Goal: Task Accomplishment & Management: Manage account settings

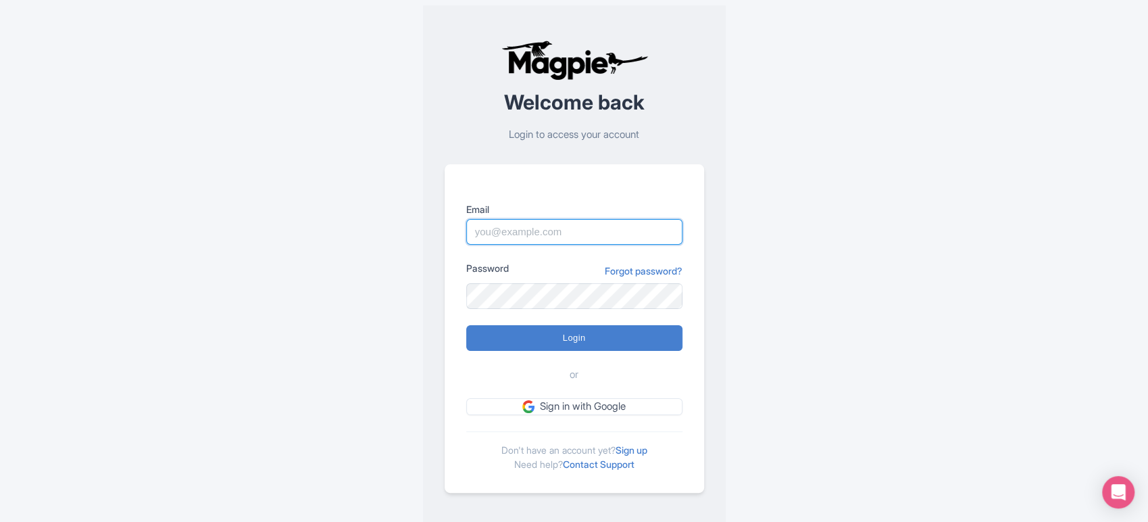
type input "sabrina@takewalks.com"
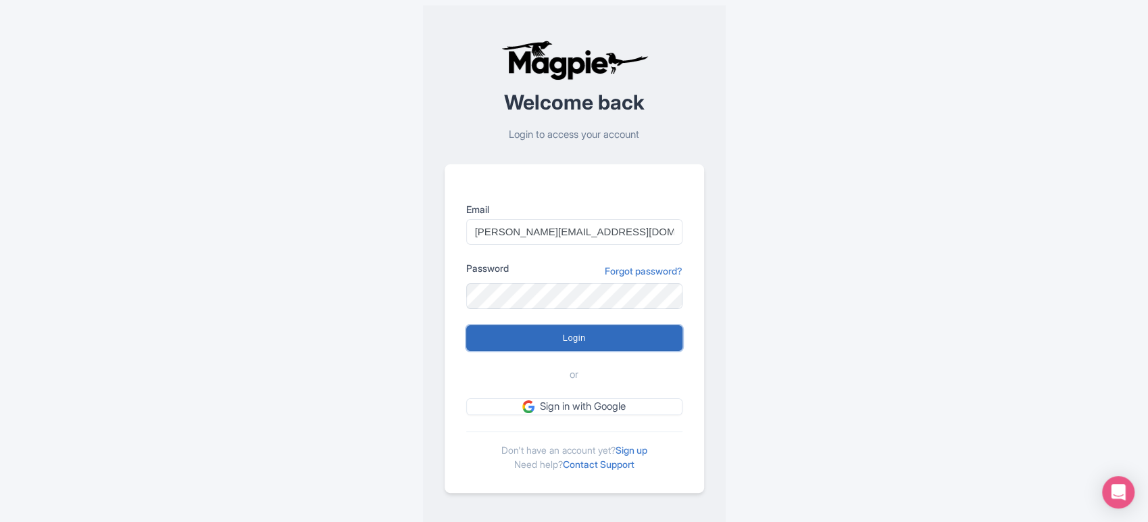
click at [570, 334] on input "Login" at bounding box center [574, 338] width 216 height 26
type input "Logging in..."
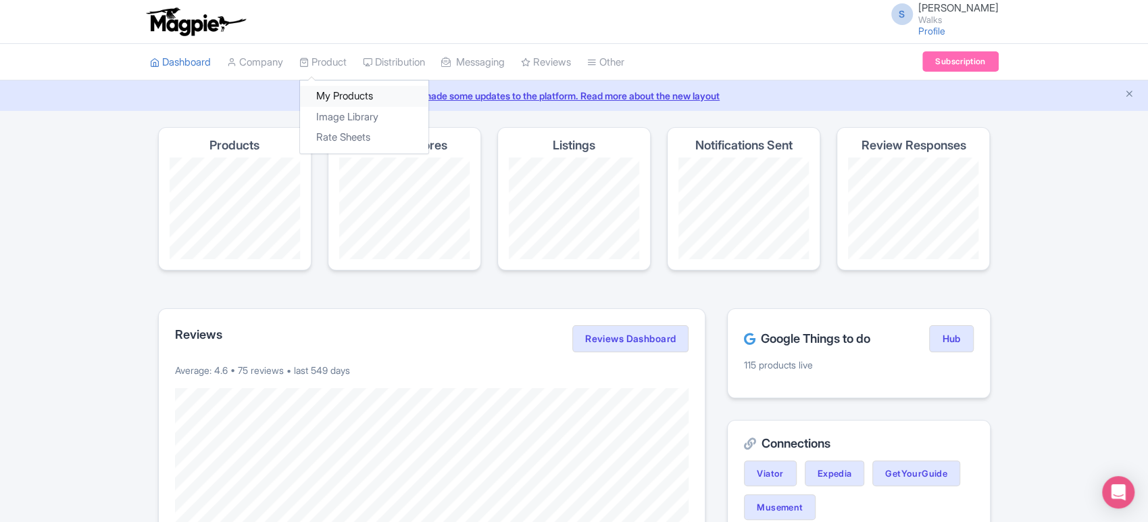
click at [339, 89] on link "My Products" at bounding box center [364, 96] width 128 height 21
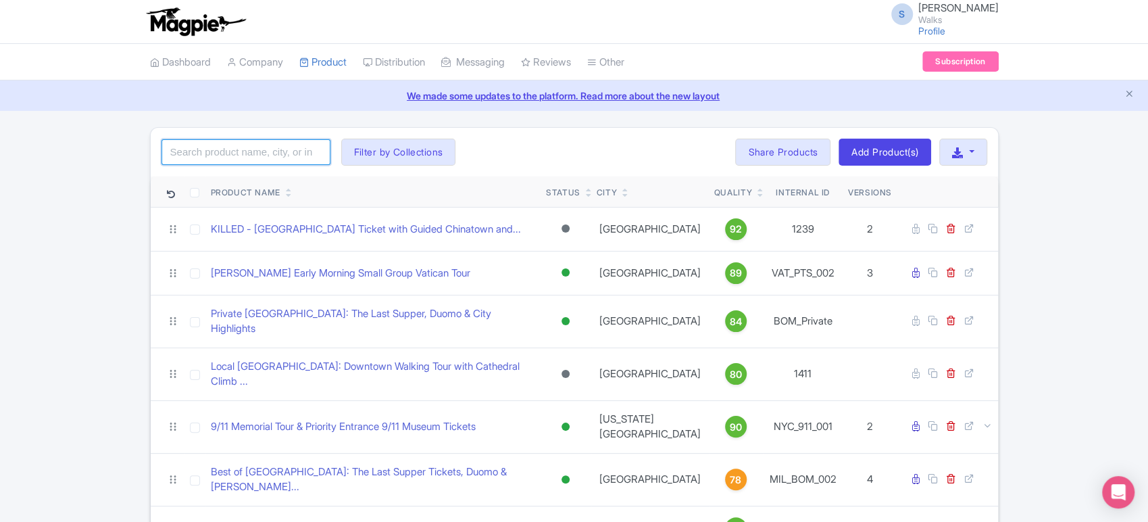
click at [303, 140] on input "search" at bounding box center [245, 152] width 169 height 26
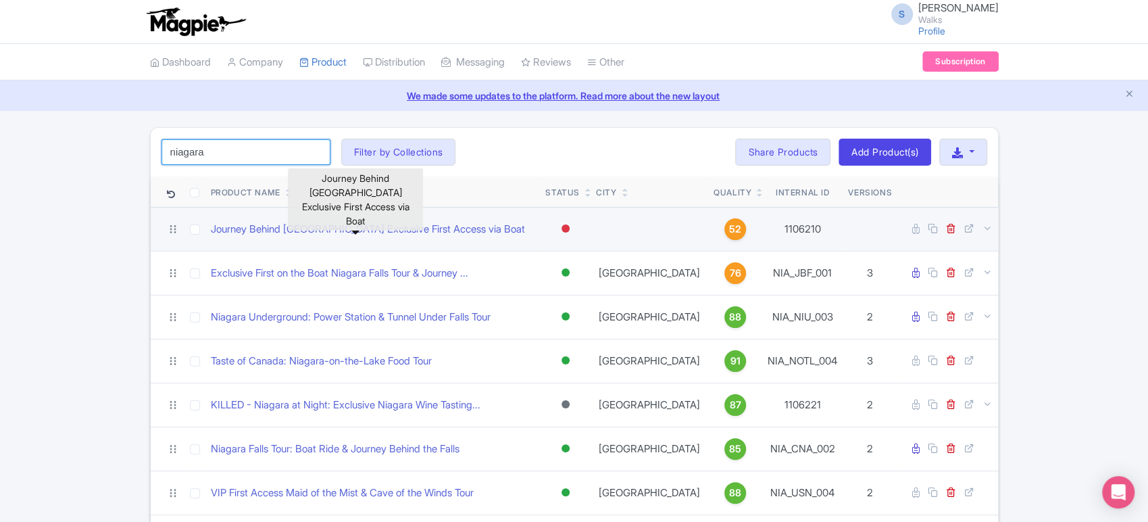
type input "niagara"
click at [570, 231] on div at bounding box center [565, 228] width 8 height 8
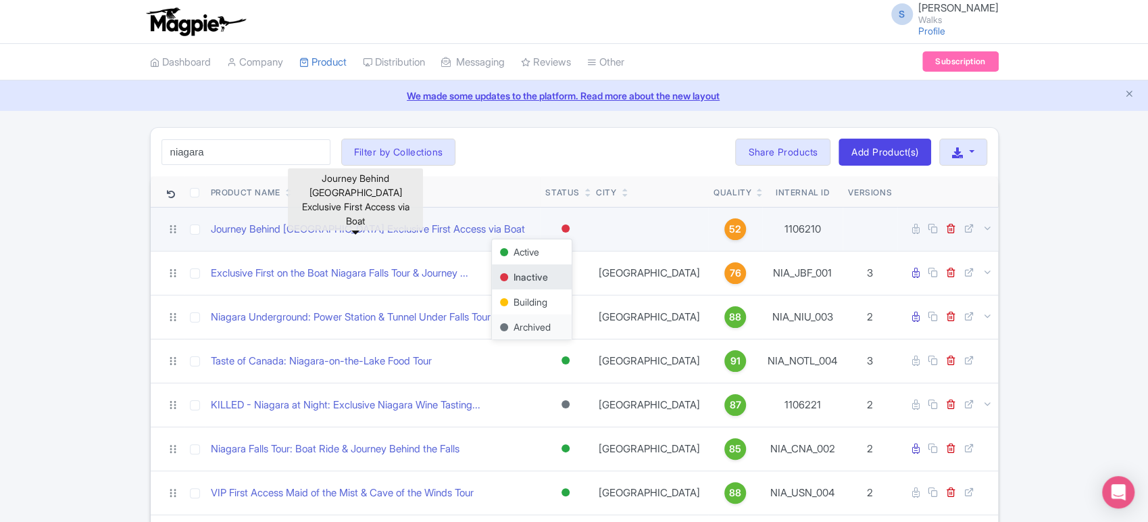
click at [537, 324] on div "Archived" at bounding box center [532, 326] width 80 height 25
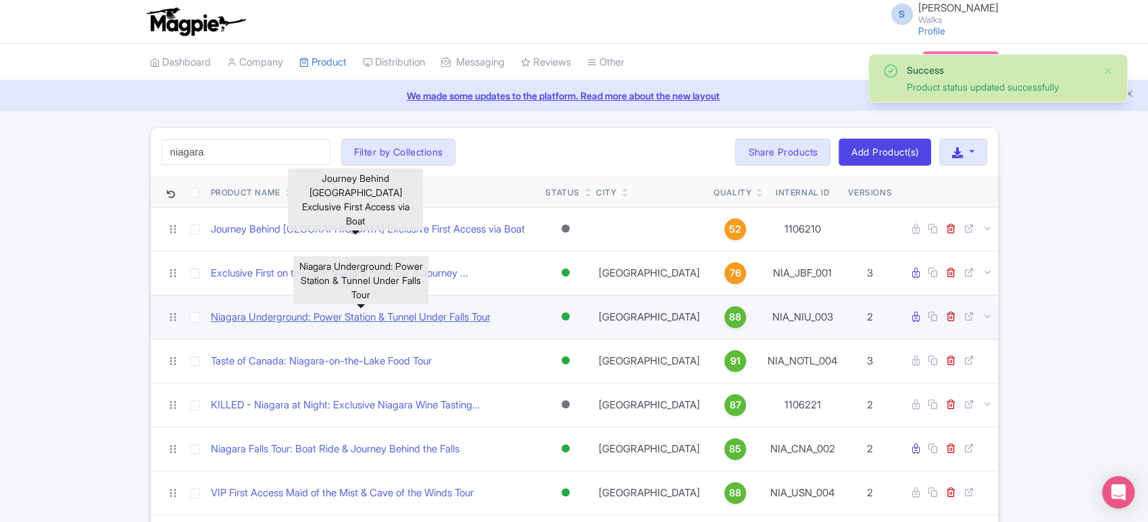
click at [427, 314] on link "Niagara Underground: Power Station & Tunnel Under Falls Tour" at bounding box center [351, 317] width 280 height 16
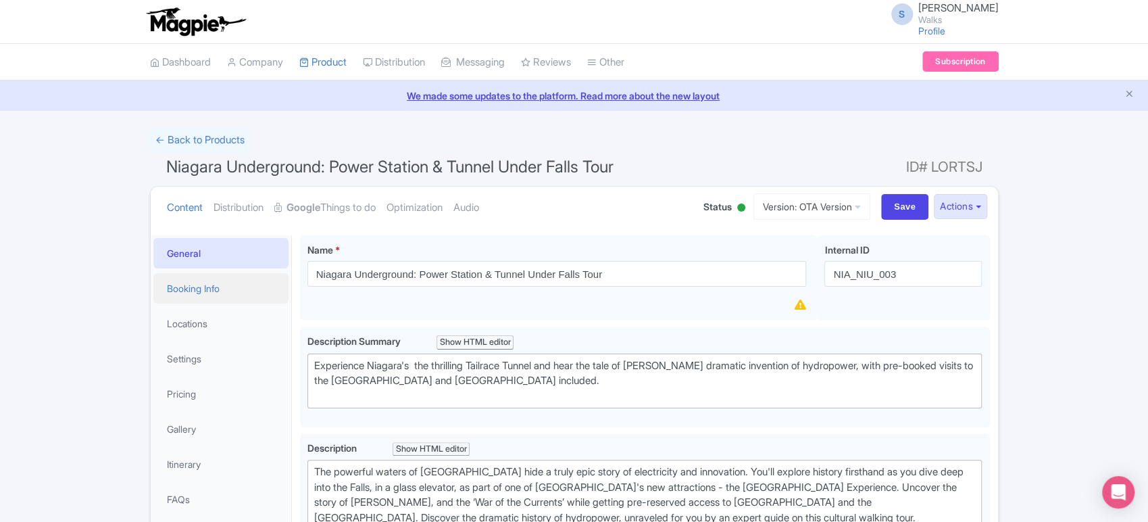
click at [250, 295] on link "Booking Info" at bounding box center [220, 288] width 135 height 30
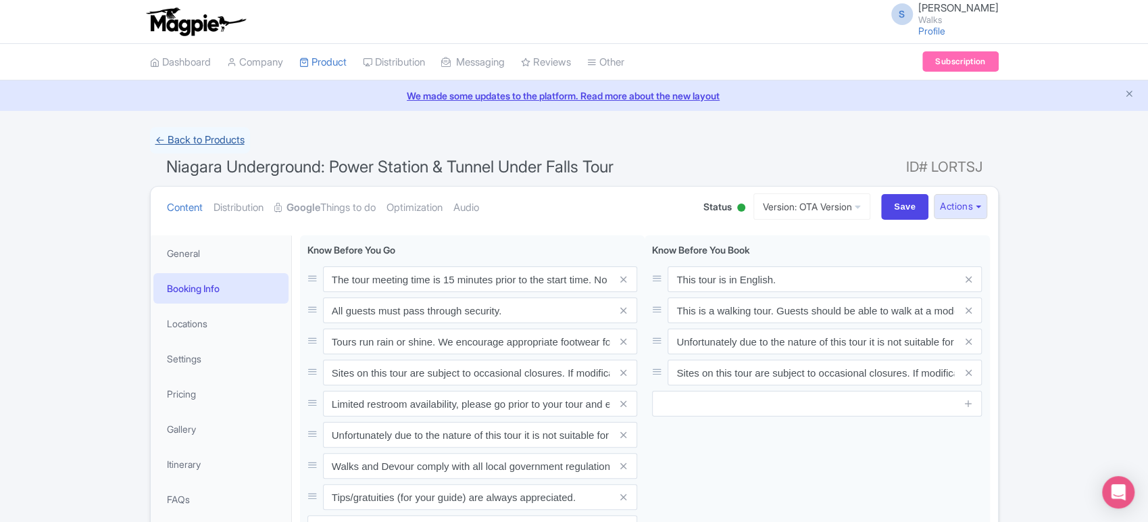
click at [224, 140] on link "← Back to Products" at bounding box center [200, 140] width 100 height 26
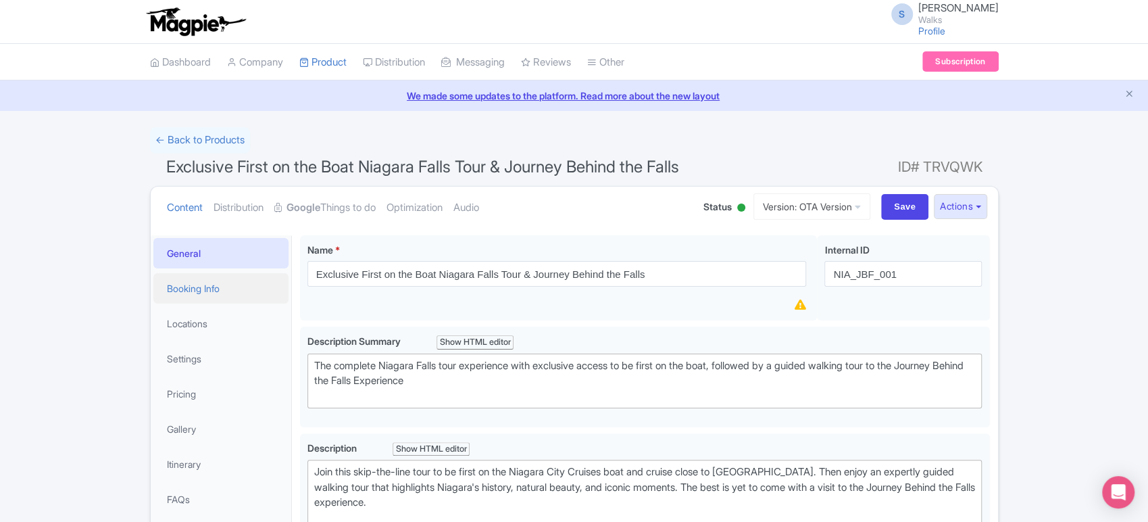
click at [207, 278] on link "Booking Info" at bounding box center [220, 288] width 135 height 30
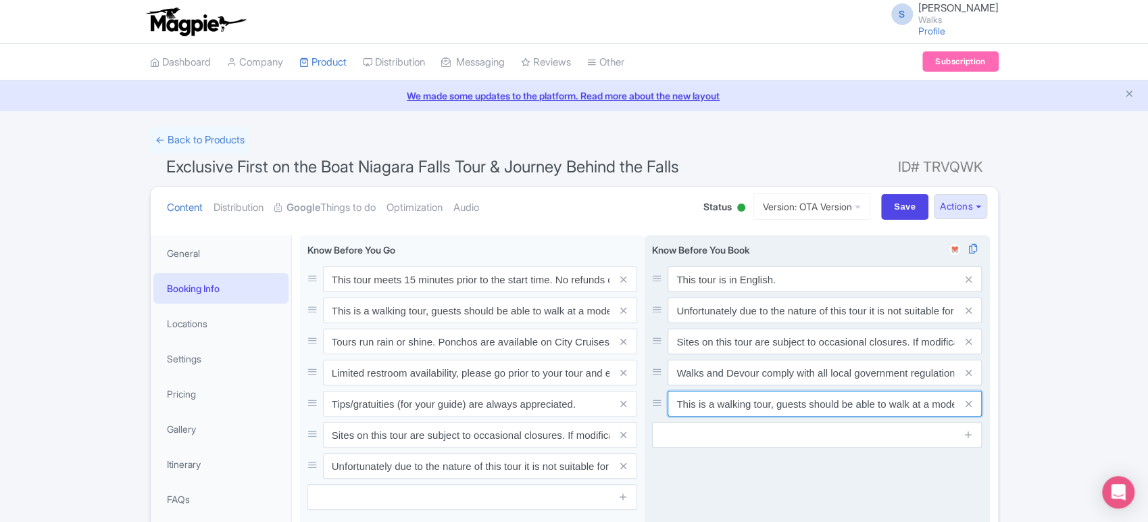
click at [737, 397] on input "This is a walking tour, guests should be able to walk at a moderate pace, you'l…" at bounding box center [824, 403] width 314 height 26
click at [861, 390] on input "This is a walking tour, guests should be able to walk at a moderate pace, you'l…" at bounding box center [824, 403] width 314 height 26
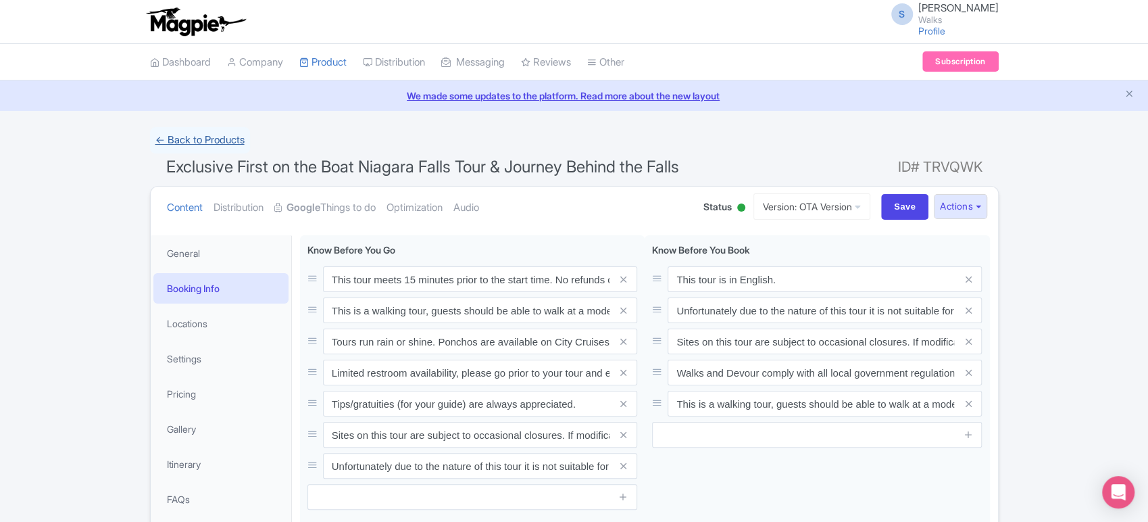
click at [207, 138] on link "← Back to Products" at bounding box center [200, 140] width 100 height 26
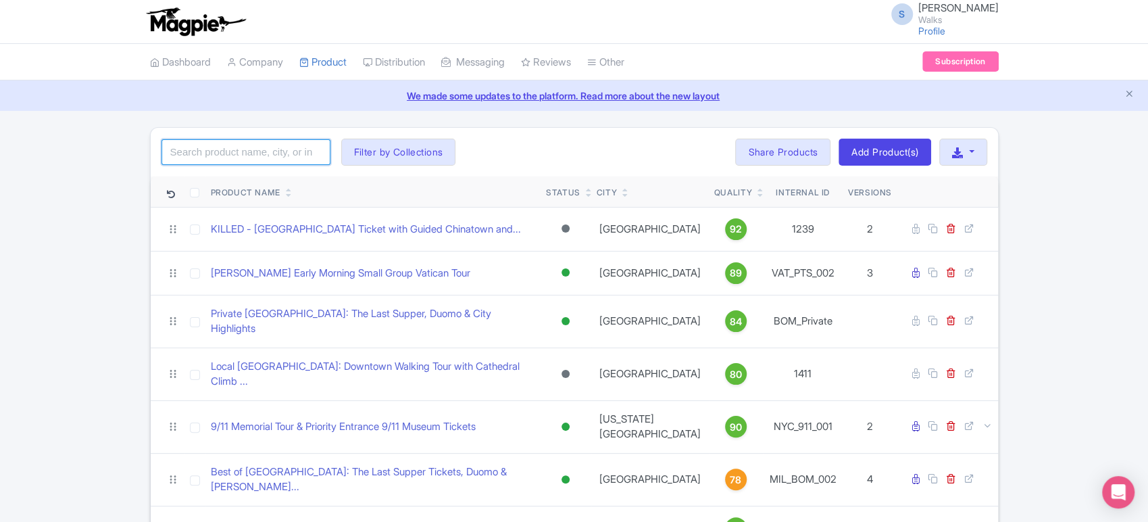
drag, startPoint x: 0, startPoint y: 0, endPoint x: 253, endPoint y: 155, distance: 297.2
click at [253, 155] on input "search" at bounding box center [245, 152] width 169 height 26
type input "niagara"
click button "Search" at bounding box center [0, 0] width 0 height 0
click at [567, 150] on div "niagara Search Filter by Collections Amsterdam Athens Barcelona Bologna Bordeau…" at bounding box center [574, 152] width 847 height 49
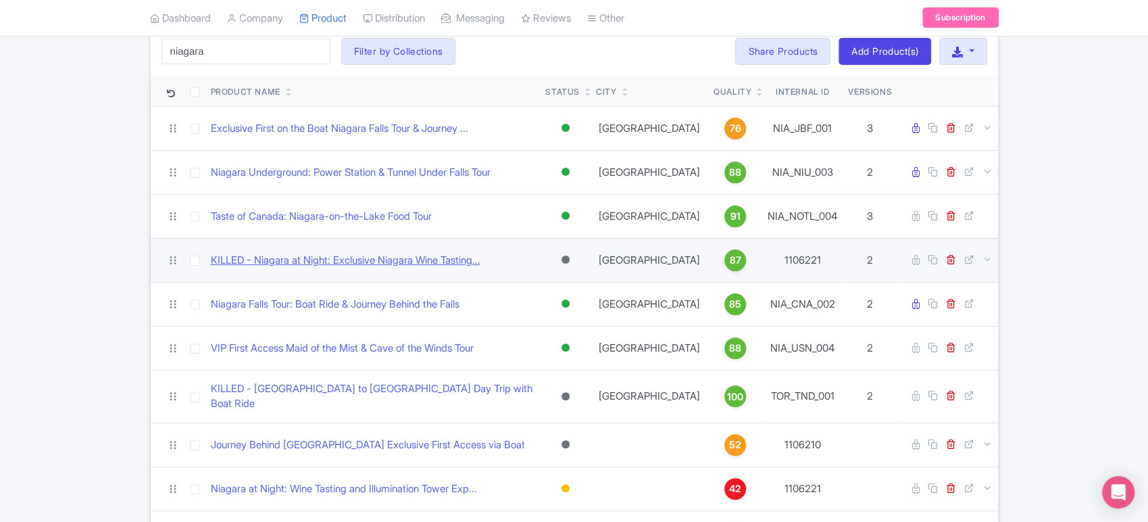
scroll to position [102, 0]
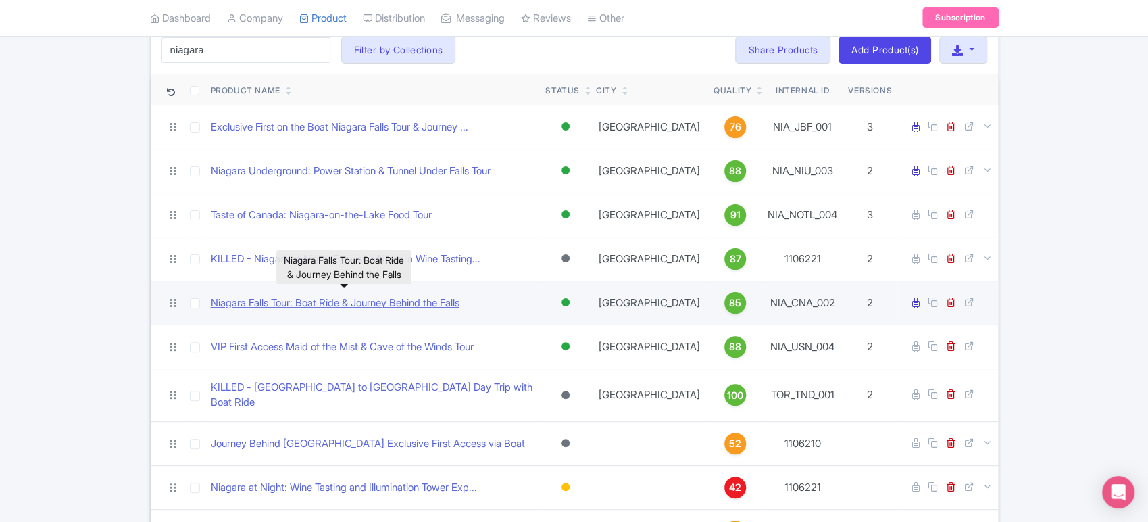
click at [368, 311] on link "Niagara Falls Tour: Boat Ride & Journey Behind the Falls" at bounding box center [335, 303] width 249 height 16
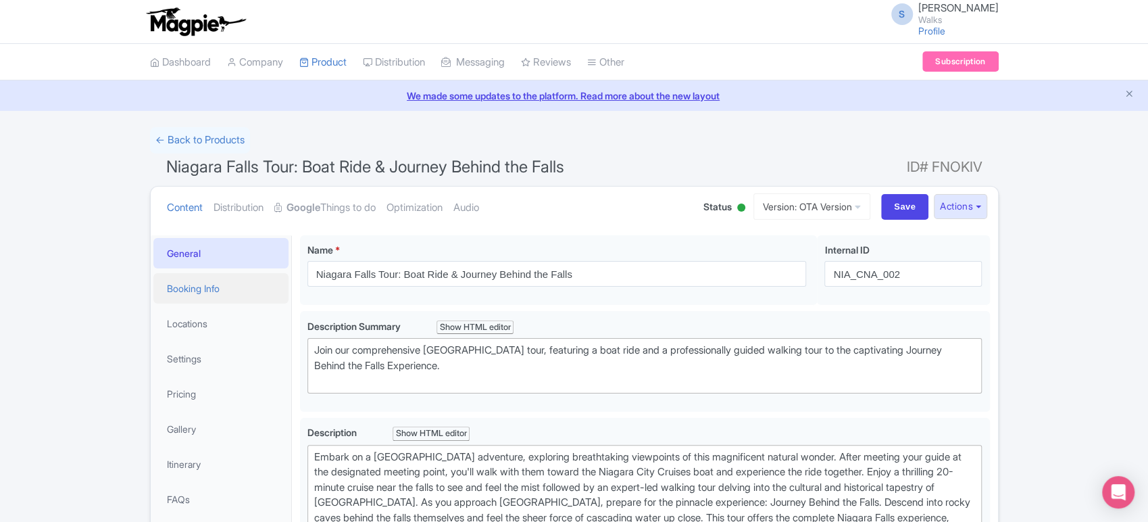
click at [200, 291] on link "Booking Info" at bounding box center [220, 288] width 135 height 30
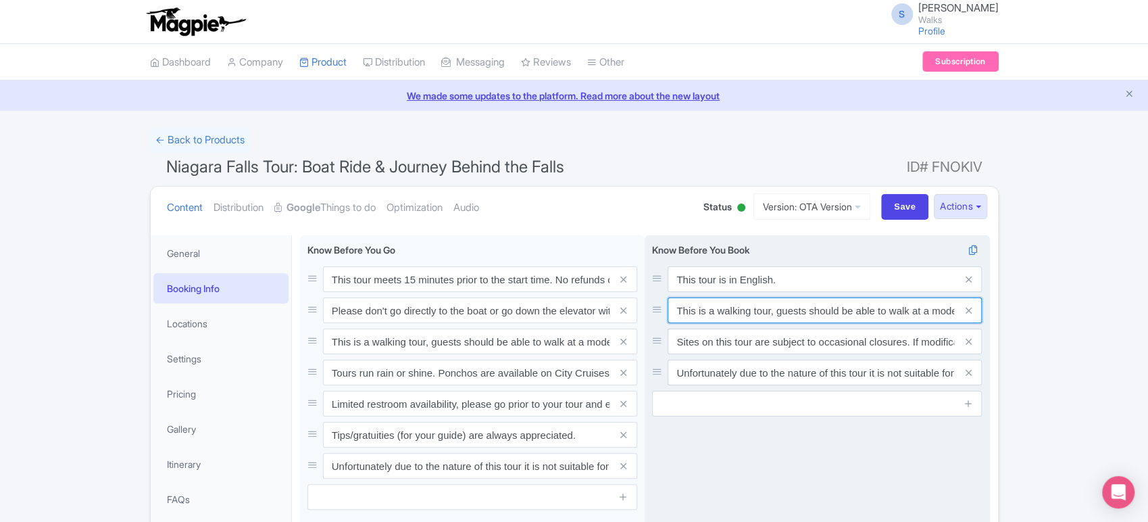
click at [872, 315] on input "This is a walking tour, guests should be able to walk at a moderate pace, you'l…" at bounding box center [824, 310] width 314 height 26
